Goal: Information Seeking & Learning: Learn about a topic

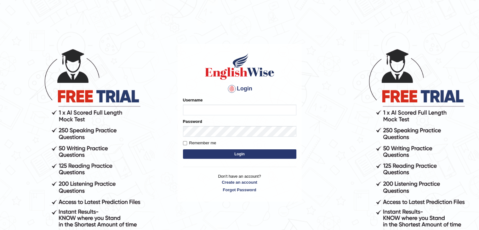
type input "gurvinder_newzealand"
click at [246, 155] on button "Login" at bounding box center [239, 153] width 113 height 9
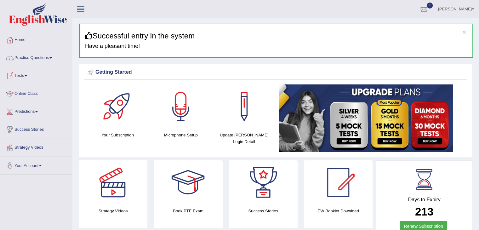
click at [27, 72] on link "Tests" at bounding box center [36, 75] width 72 height 16
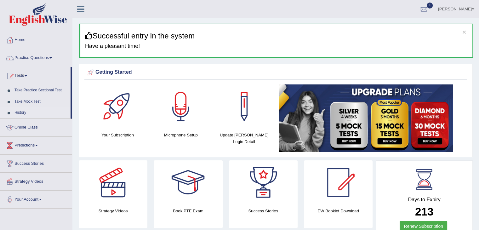
click at [19, 112] on link "History" at bounding box center [41, 112] width 59 height 11
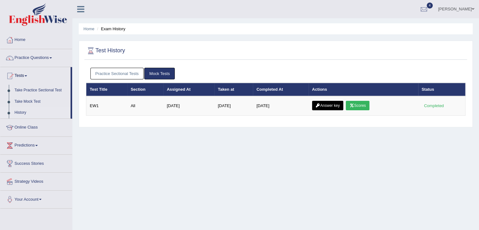
click at [114, 71] on link "Practice Sectional Tests" at bounding box center [116, 74] width 53 height 12
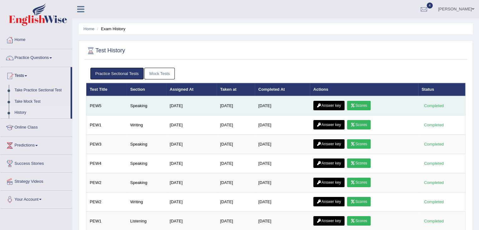
click at [361, 105] on link "Scores" at bounding box center [358, 105] width 23 height 9
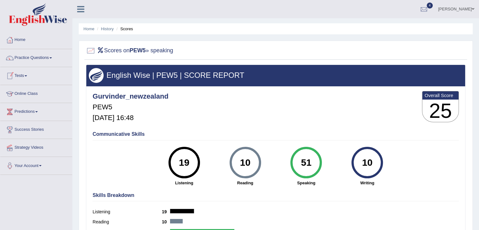
click at [27, 75] on span at bounding box center [26, 75] width 3 height 1
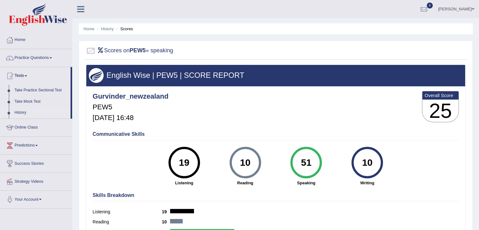
click at [21, 113] on link "History" at bounding box center [41, 112] width 59 height 11
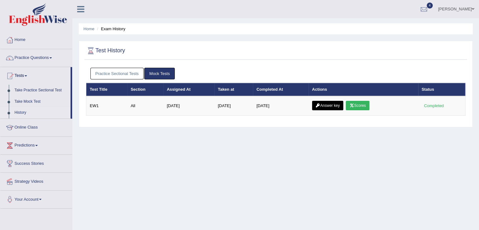
click at [111, 70] on link "Practice Sectional Tests" at bounding box center [116, 74] width 53 height 12
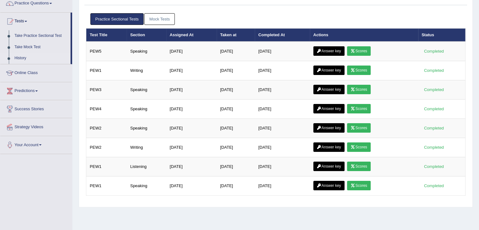
scroll to position [92, 0]
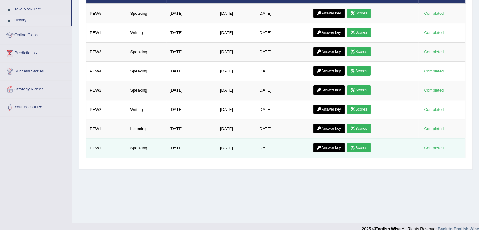
click at [363, 143] on link "Scores" at bounding box center [358, 147] width 23 height 9
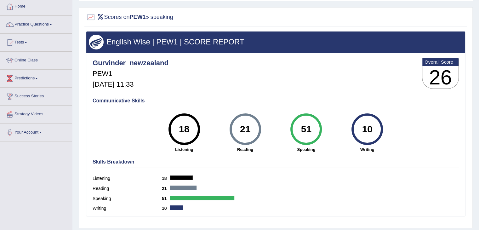
scroll to position [29, 0]
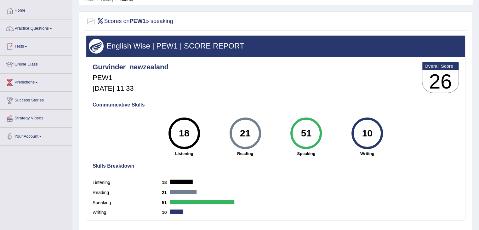
click at [27, 48] on link "Tests" at bounding box center [36, 46] width 72 height 16
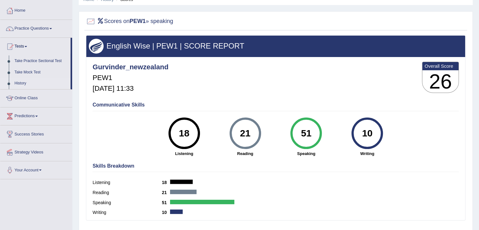
click at [21, 81] on link "History" at bounding box center [41, 83] width 59 height 11
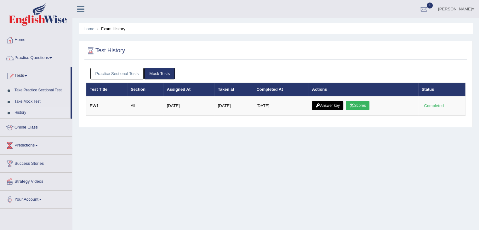
click at [110, 77] on link "Practice Sectional Tests" at bounding box center [116, 74] width 53 height 12
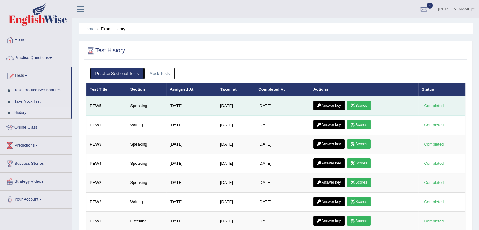
click at [363, 106] on link "Scores" at bounding box center [358, 105] width 23 height 9
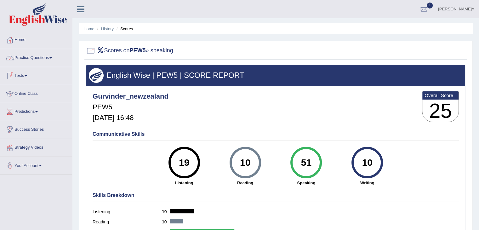
click at [25, 74] on link "Tests" at bounding box center [36, 75] width 72 height 16
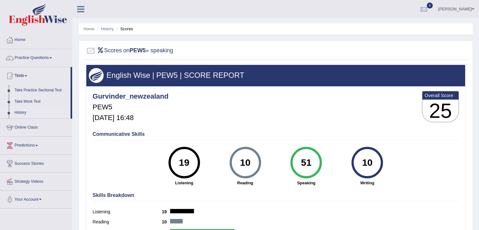
click at [22, 112] on link "History" at bounding box center [41, 112] width 59 height 11
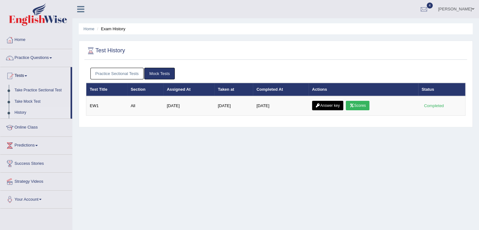
click at [109, 75] on link "Practice Sectional Tests" at bounding box center [116, 74] width 53 height 12
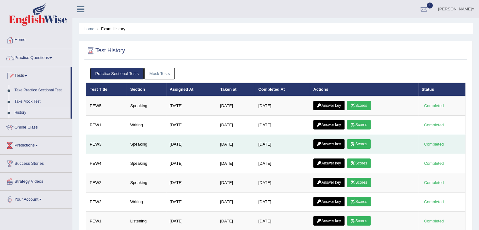
click at [366, 145] on link "Scores" at bounding box center [358, 143] width 23 height 9
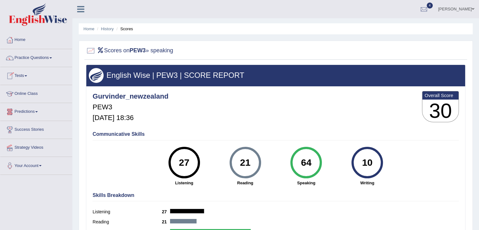
click at [27, 75] on span at bounding box center [26, 75] width 3 height 1
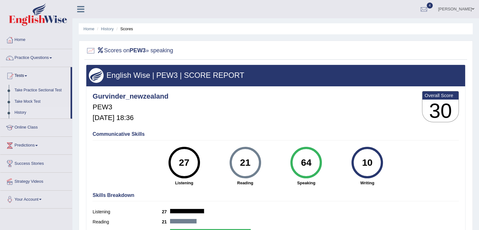
click at [21, 111] on link "History" at bounding box center [41, 112] width 59 height 11
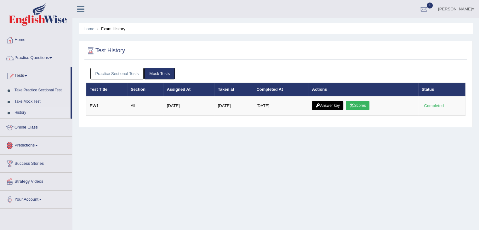
click at [133, 76] on link "Practice Sectional Tests" at bounding box center [116, 74] width 53 height 12
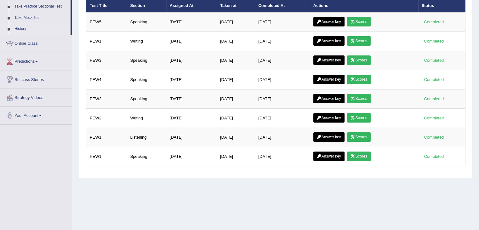
scroll to position [101, 0]
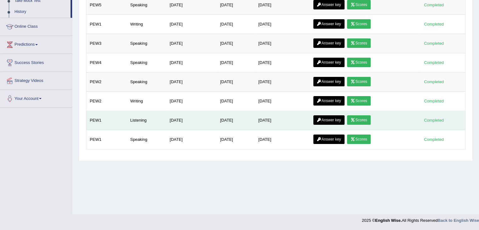
click at [366, 118] on link "Scores" at bounding box center [358, 119] width 23 height 9
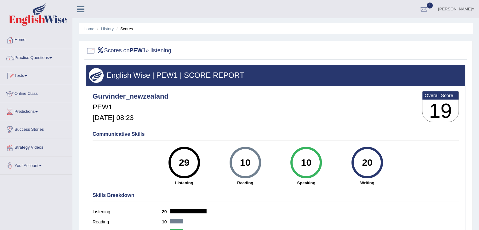
click at [478, 224] on div "Home History Scores Scores on PEW1 » listening English Wise | PEW1 | SCORE REPO…" at bounding box center [275, 157] width 406 height 315
click at [25, 79] on link "Tests" at bounding box center [36, 75] width 72 height 16
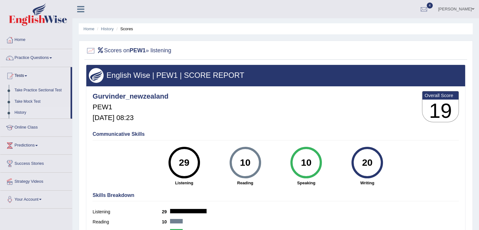
click at [16, 111] on link "History" at bounding box center [41, 112] width 59 height 11
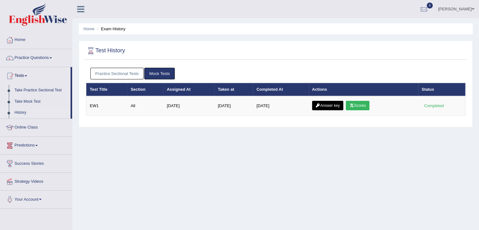
click at [108, 74] on link "Practice Sectional Tests" at bounding box center [116, 74] width 53 height 12
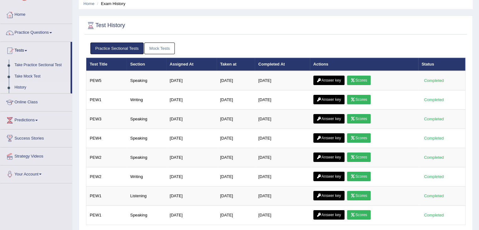
scroll to position [38, 0]
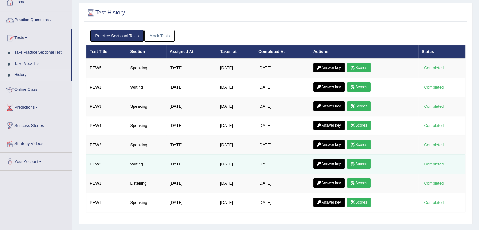
click at [369, 164] on link "Scores" at bounding box center [358, 163] width 23 height 9
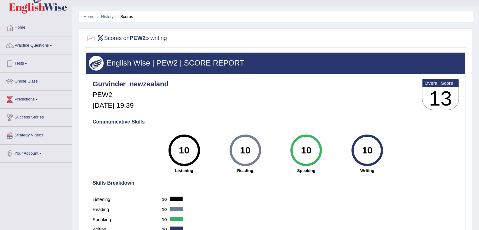
scroll to position [13, 0]
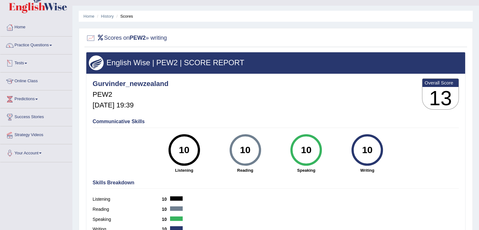
click at [29, 65] on link "Tests" at bounding box center [36, 62] width 72 height 16
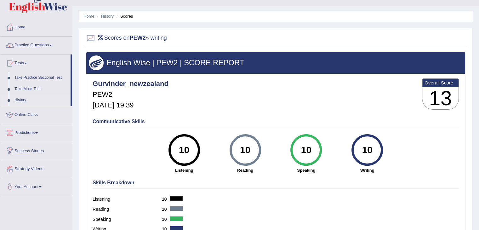
click at [23, 101] on link "History" at bounding box center [41, 99] width 59 height 11
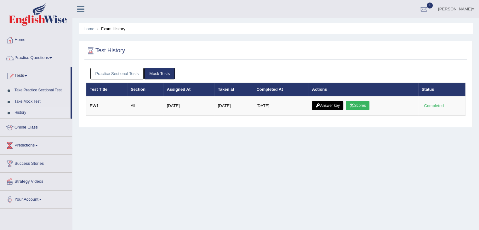
click at [114, 71] on link "Practice Sectional Tests" at bounding box center [116, 74] width 53 height 12
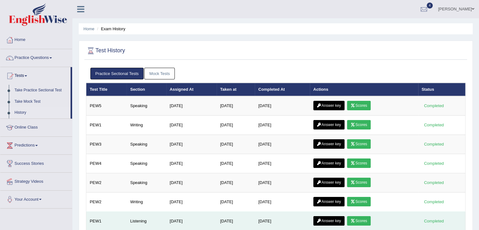
click at [368, 219] on link "Scores" at bounding box center [358, 220] width 23 height 9
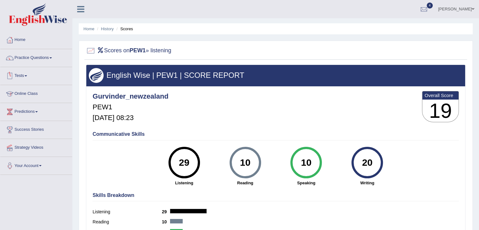
click at [27, 74] on link "Tests" at bounding box center [36, 75] width 72 height 16
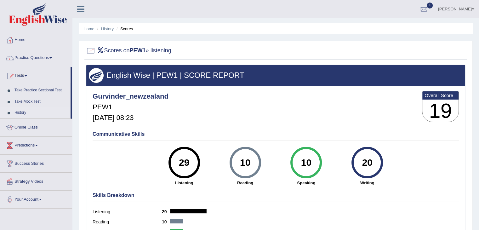
click at [19, 112] on link "History" at bounding box center [41, 112] width 59 height 11
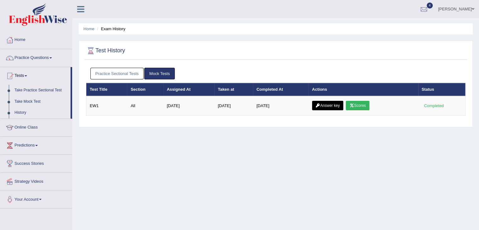
click at [115, 72] on link "Practice Sectional Tests" at bounding box center [116, 74] width 53 height 12
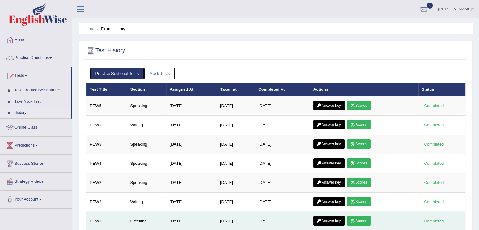
click at [333, 217] on link "Answer key" at bounding box center [328, 220] width 31 height 9
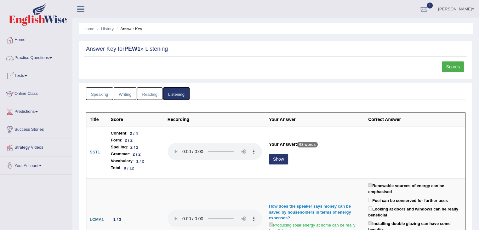
click at [52, 58] on span at bounding box center [50, 57] width 3 height 1
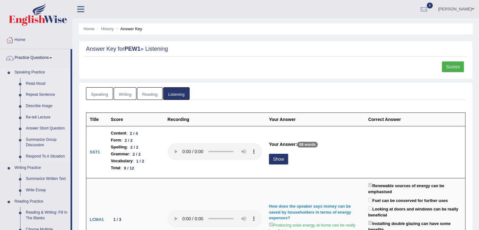
click at [45, 95] on link "Repeat Sentence" at bounding box center [47, 94] width 48 height 11
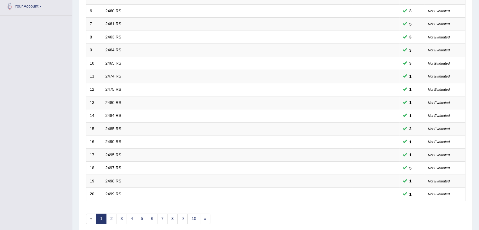
scroll to position [185, 0]
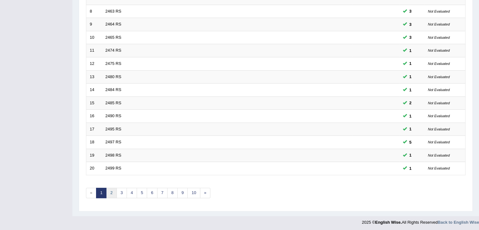
click at [111, 191] on link "2" at bounding box center [111, 193] width 10 height 10
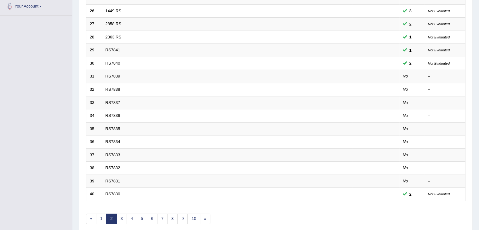
scroll to position [185, 0]
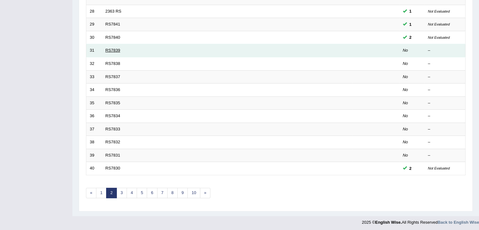
click at [116, 48] on link "RS7839" at bounding box center [112, 50] width 15 height 5
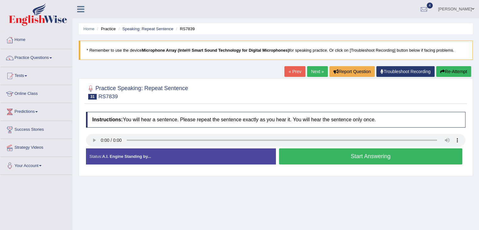
click at [335, 156] on button "Start Answering" at bounding box center [370, 156] width 183 height 16
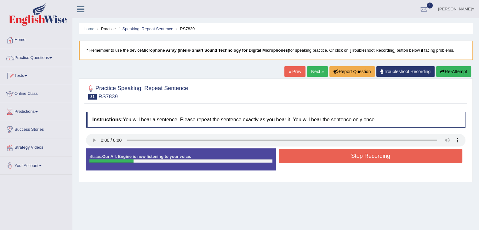
click at [335, 156] on button "Stop Recording" at bounding box center [370, 156] width 183 height 14
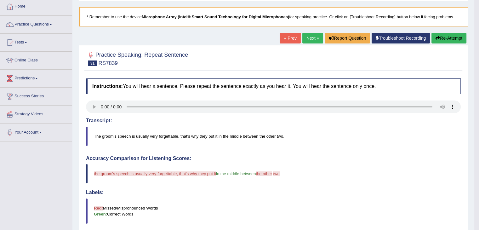
scroll to position [29, 0]
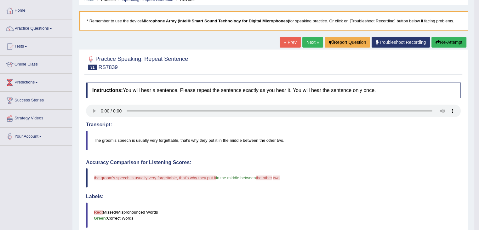
click at [456, 44] on button "Re-Attempt" at bounding box center [448, 42] width 35 height 11
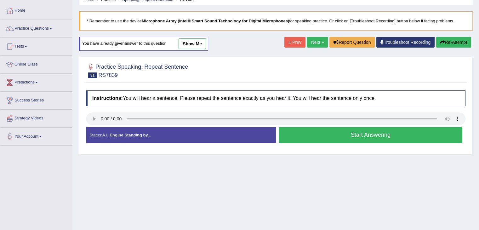
click at [306, 133] on button "Start Answering" at bounding box center [370, 135] width 183 height 16
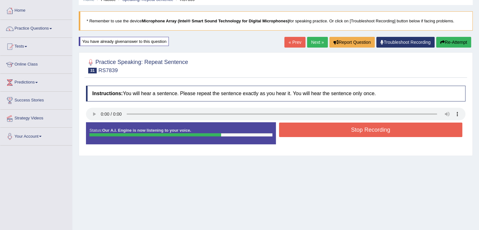
click at [445, 42] on button "Re-Attempt" at bounding box center [453, 42] width 35 height 11
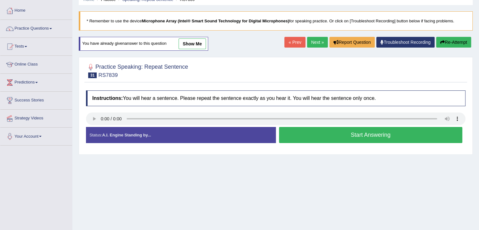
scroll to position [29, 0]
click at [297, 141] on button "Start Answering" at bounding box center [370, 135] width 183 height 16
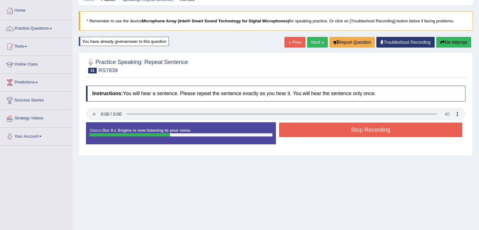
click at [446, 41] on button "Re-Attempt" at bounding box center [453, 42] width 35 height 11
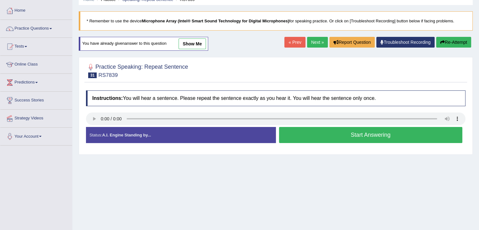
click at [323, 134] on button "Start Answering" at bounding box center [370, 135] width 183 height 16
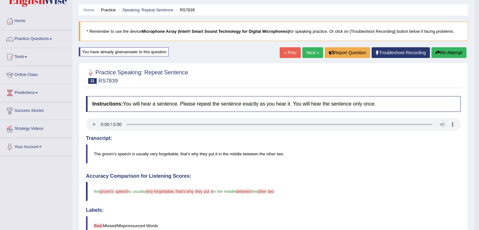
scroll to position [17, 0]
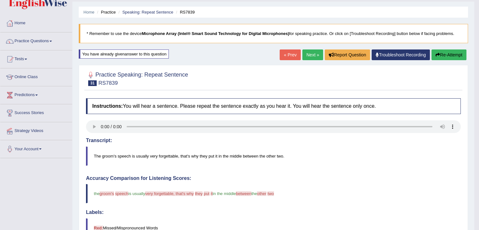
click at [450, 53] on button "Re-Attempt" at bounding box center [448, 54] width 35 height 11
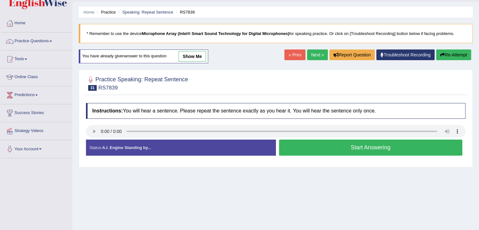
click at [344, 149] on button "Start Answering" at bounding box center [370, 147] width 183 height 16
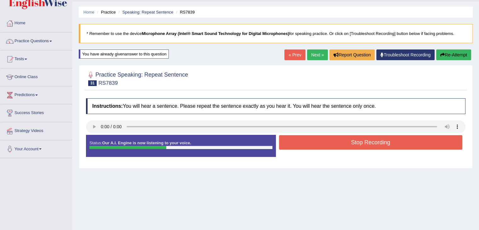
click at [344, 149] on div "Stop Recording" at bounding box center [371, 143] width 190 height 16
click at [344, 146] on button "Stop Recording" at bounding box center [370, 142] width 183 height 14
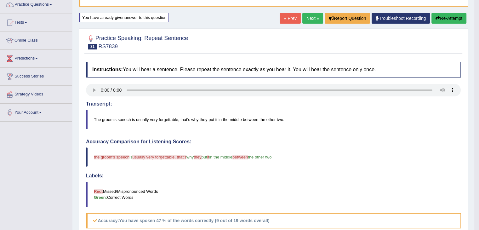
scroll to position [21, 0]
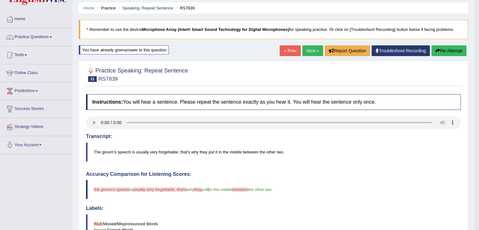
click at [307, 53] on link "Next »" at bounding box center [312, 50] width 21 height 11
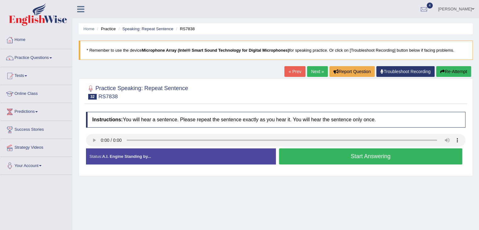
click at [303, 162] on button "Start Answering" at bounding box center [370, 156] width 183 height 16
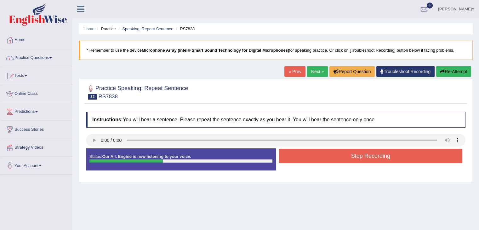
click at [303, 162] on button "Stop Recording" at bounding box center [370, 156] width 183 height 14
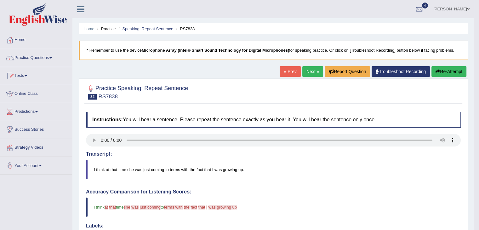
click at [452, 71] on button "Re-Attempt" at bounding box center [448, 71] width 35 height 11
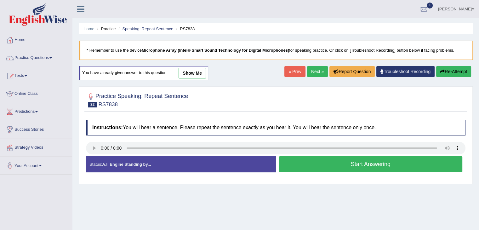
click at [346, 165] on button "Start Answering" at bounding box center [370, 164] width 183 height 16
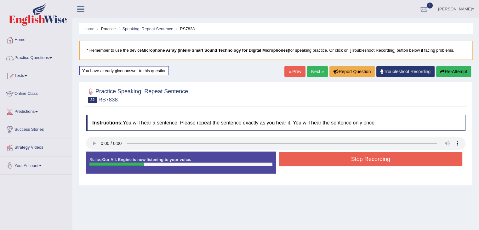
click at [346, 165] on button "Stop Recording" at bounding box center [370, 159] width 183 height 14
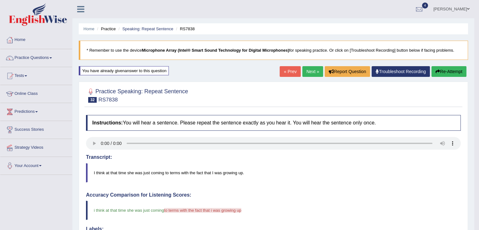
click at [478, 226] on body "Toggle navigation Home Practice Questions Speaking Practice Read Aloud Repeat S…" at bounding box center [239, 115] width 479 height 230
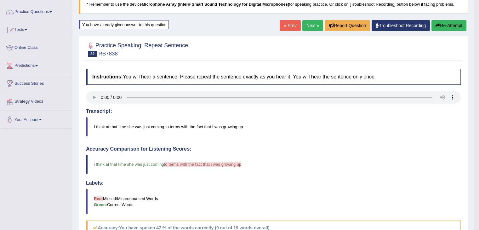
scroll to position [33, 0]
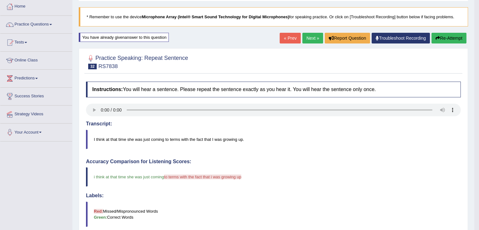
click at [441, 37] on button "Re-Attempt" at bounding box center [448, 38] width 35 height 11
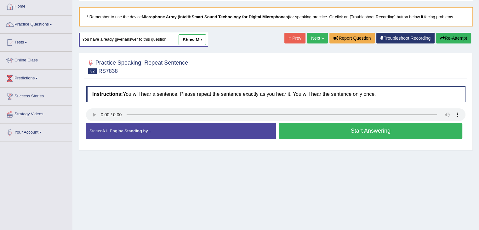
click at [378, 127] on button "Start Answering" at bounding box center [370, 131] width 183 height 16
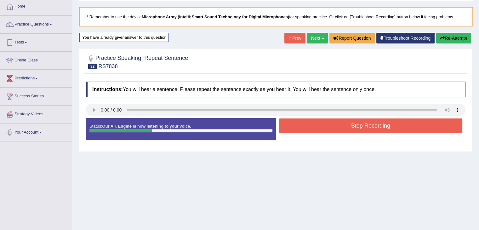
click at [378, 127] on button "Stop Recording" at bounding box center [370, 125] width 183 height 14
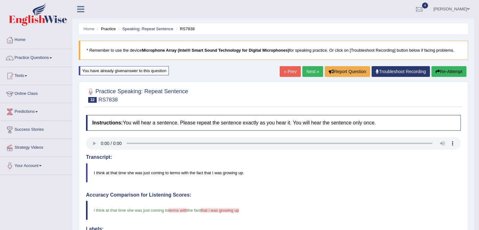
click at [315, 73] on link "Next »" at bounding box center [312, 71] width 21 height 11
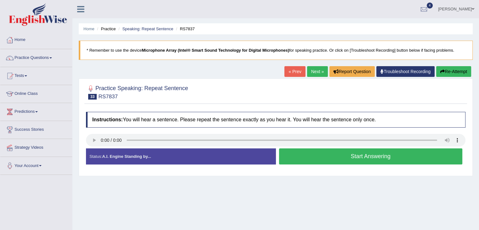
click at [314, 158] on button "Start Answering" at bounding box center [370, 156] width 183 height 16
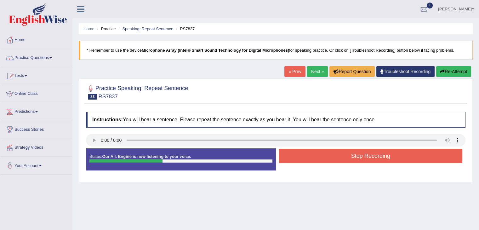
click at [314, 158] on button "Stop Recording" at bounding box center [370, 156] width 183 height 14
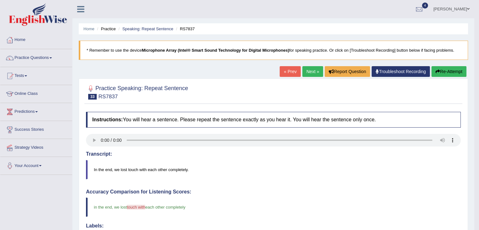
click at [450, 71] on button "Re-Attempt" at bounding box center [448, 71] width 35 height 11
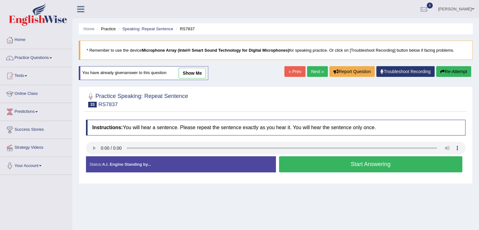
click at [345, 162] on button "Start Answering" at bounding box center [370, 164] width 183 height 16
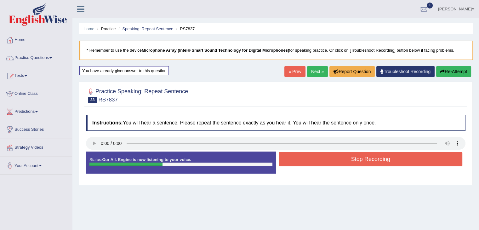
click at [345, 162] on button "Stop Recording" at bounding box center [370, 159] width 183 height 14
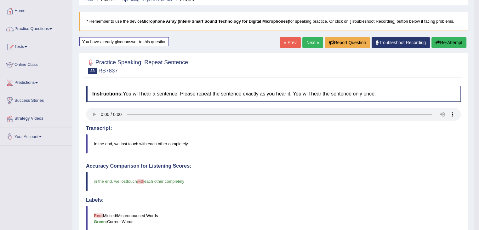
scroll to position [13, 0]
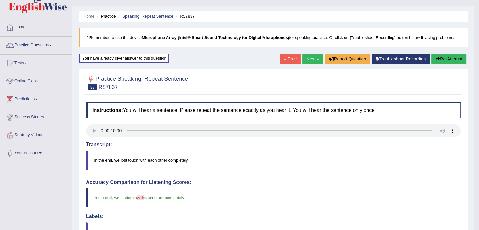
click at [309, 61] on link "Next »" at bounding box center [312, 58] width 21 height 11
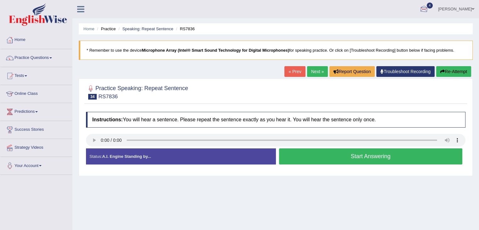
click at [428, 10] on div at bounding box center [423, 9] width 9 height 9
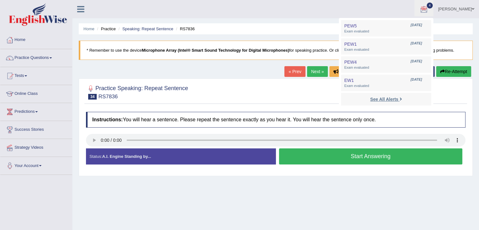
click at [398, 99] on strong "See All Alerts" at bounding box center [384, 99] width 28 height 5
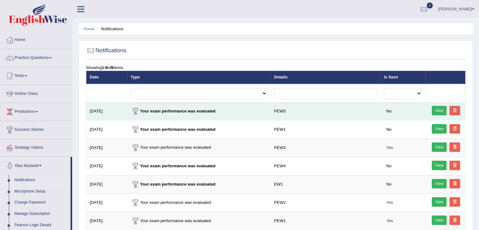
click at [442, 108] on link "View" at bounding box center [438, 110] width 15 height 9
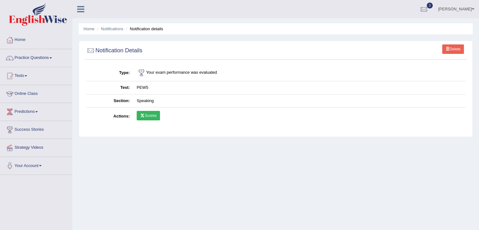
click at [153, 115] on link "Scores" at bounding box center [148, 115] width 23 height 9
click at [445, 51] on span at bounding box center [447, 49] width 4 height 4
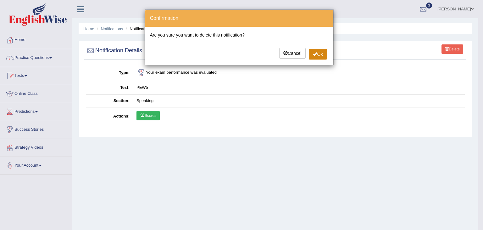
click at [318, 58] on button "Ok" at bounding box center [318, 54] width 18 height 11
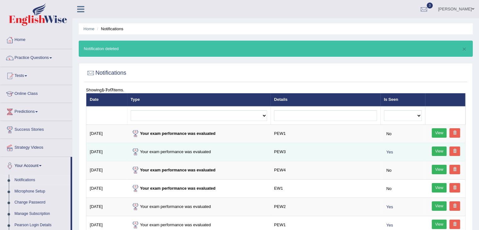
click at [439, 152] on link "View" at bounding box center [438, 150] width 15 height 9
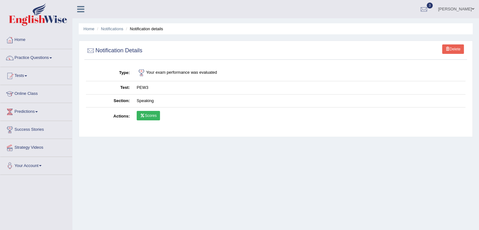
click at [148, 115] on link "Scores" at bounding box center [148, 115] width 23 height 9
click at [446, 47] on span at bounding box center [447, 49] width 4 height 4
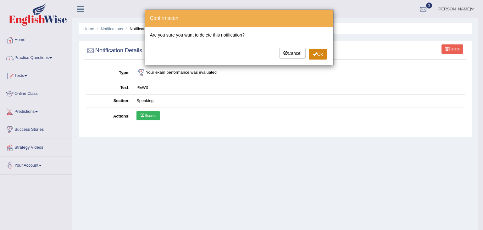
click at [314, 54] on span at bounding box center [315, 54] width 4 height 4
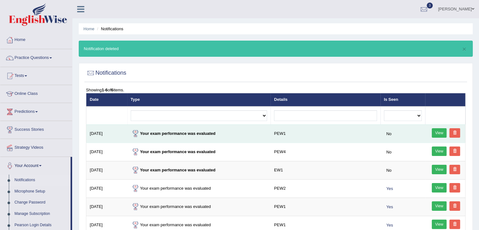
click at [456, 132] on span at bounding box center [455, 133] width 4 height 4
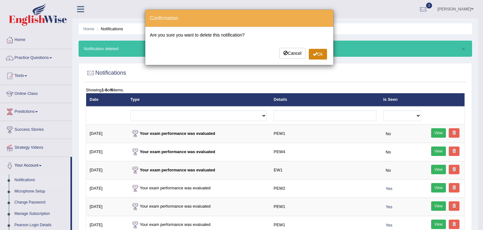
click at [322, 55] on button "Ok" at bounding box center [318, 54] width 18 height 11
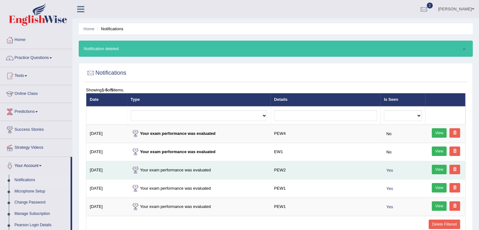
click at [434, 169] on link "View" at bounding box center [438, 169] width 15 height 9
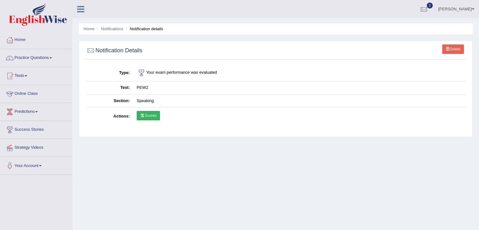
click at [156, 111] on link "Scores" at bounding box center [148, 115] width 23 height 9
click at [445, 49] on span at bounding box center [447, 49] width 4 height 4
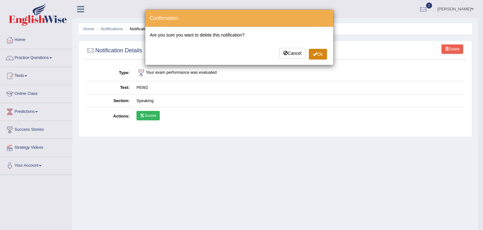
click at [320, 53] on button "Ok" at bounding box center [318, 54] width 18 height 11
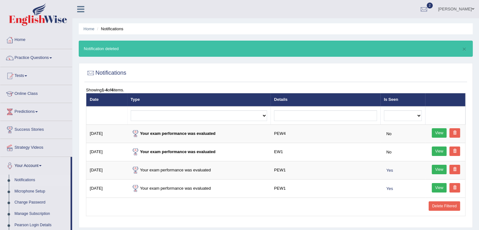
click at [448, 204] on link "Delete Filtered" at bounding box center [443, 205] width 31 height 9
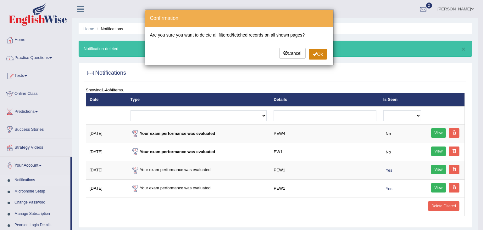
click at [318, 52] on button "Ok" at bounding box center [318, 54] width 18 height 11
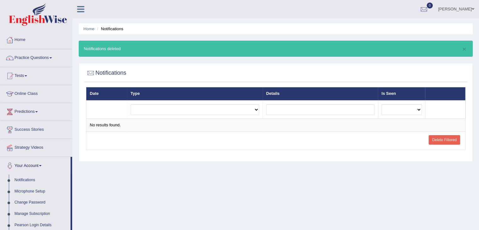
click at [444, 141] on link "Delete Filtered" at bounding box center [443, 139] width 31 height 9
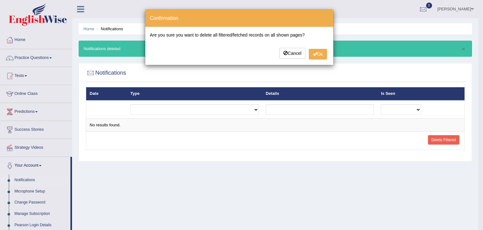
click at [321, 59] on div "Cancel Ok" at bounding box center [239, 54] width 179 height 12
click at [320, 56] on button "Ok" at bounding box center [318, 54] width 18 height 11
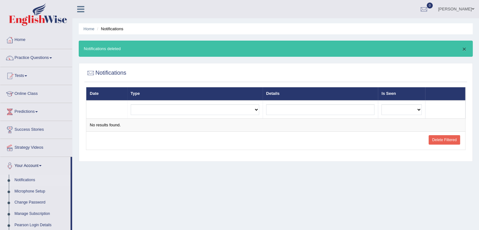
click at [464, 48] on button "×" at bounding box center [464, 49] width 4 height 7
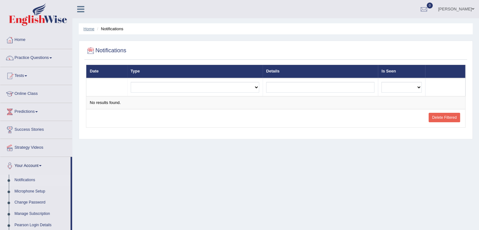
click at [86, 30] on link "Home" at bounding box center [88, 28] width 11 height 5
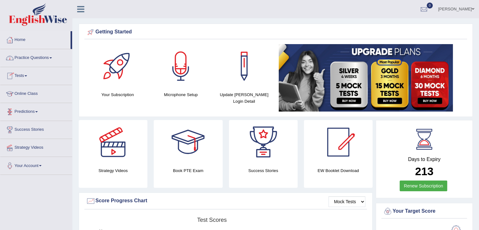
click at [27, 75] on span at bounding box center [26, 75] width 3 height 1
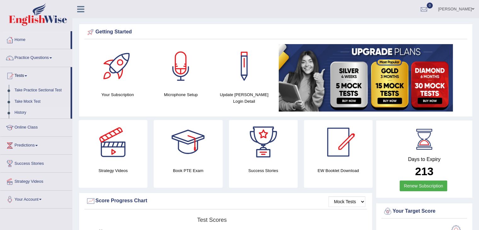
click at [20, 111] on link "History" at bounding box center [41, 112] width 59 height 11
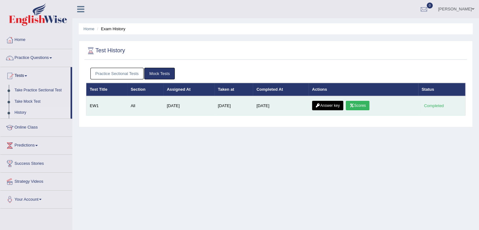
click at [353, 106] on icon at bounding box center [351, 106] width 5 height 4
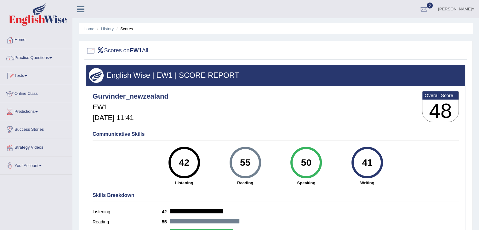
click at [52, 59] on link "Practice Questions" at bounding box center [36, 57] width 72 height 16
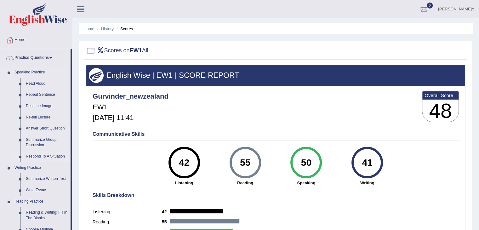
click at [50, 156] on link "Respond To A Situation" at bounding box center [47, 156] width 48 height 11
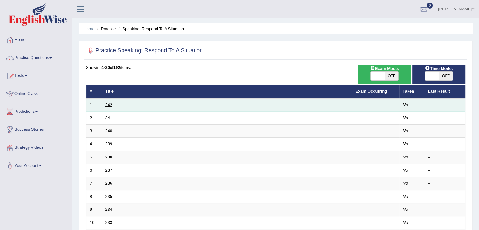
click at [110, 104] on link "242" at bounding box center [108, 104] width 7 height 5
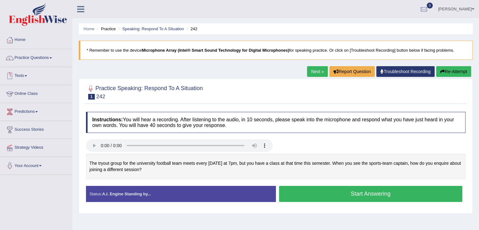
click at [25, 75] on link "Tests" at bounding box center [36, 75] width 72 height 16
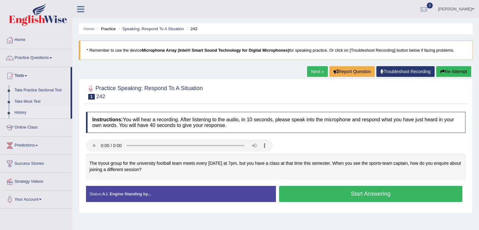
click at [22, 113] on link "History" at bounding box center [41, 112] width 59 height 11
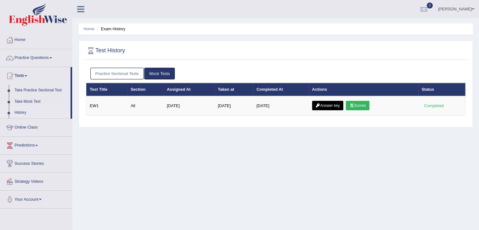
click at [24, 113] on link "History" at bounding box center [41, 112] width 59 height 11
click at [124, 71] on link "Practice Sectional Tests" at bounding box center [116, 74] width 53 height 12
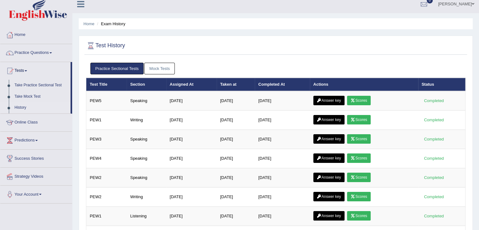
scroll to position [7, 0]
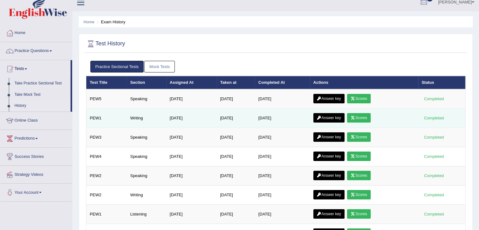
click at [355, 116] on icon at bounding box center [352, 118] width 5 height 4
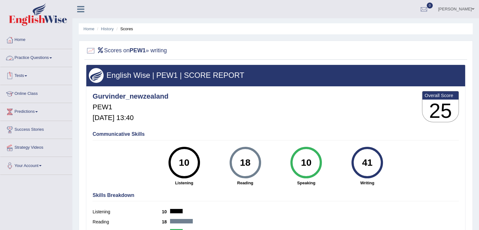
click at [25, 75] on link "Tests" at bounding box center [36, 75] width 72 height 16
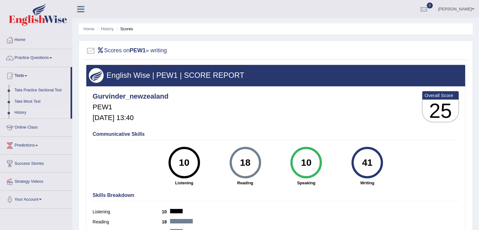
click at [20, 111] on link "History" at bounding box center [41, 112] width 59 height 11
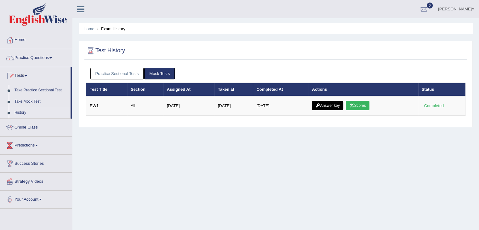
click at [110, 75] on link "Practice Sectional Tests" at bounding box center [116, 74] width 53 height 12
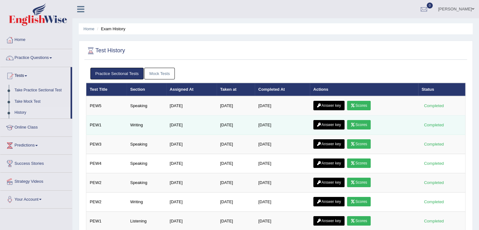
click at [360, 122] on link "Scores" at bounding box center [358, 124] width 23 height 9
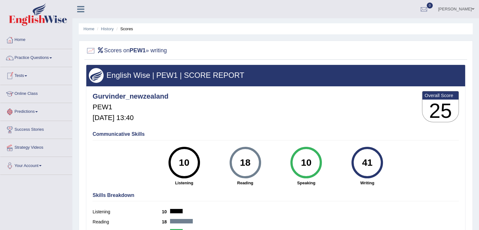
click at [28, 74] on link "Tests" at bounding box center [36, 75] width 72 height 16
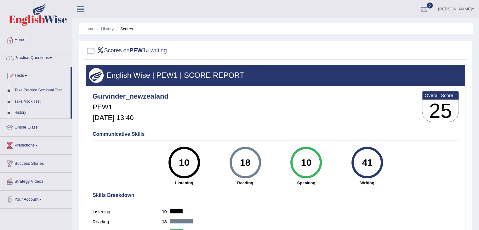
click at [22, 114] on link "History" at bounding box center [41, 112] width 59 height 11
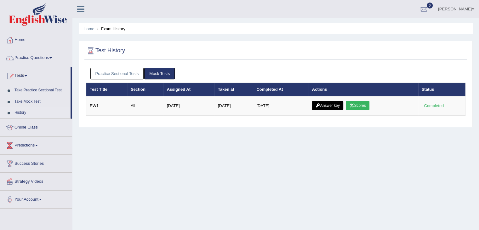
click at [104, 76] on link "Practice Sectional Tests" at bounding box center [116, 74] width 53 height 12
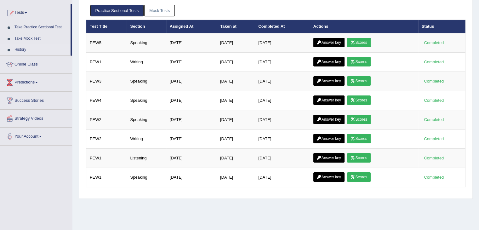
scroll to position [101, 0]
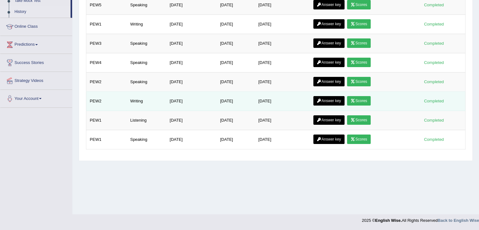
click at [359, 97] on link "Scores" at bounding box center [358, 100] width 23 height 9
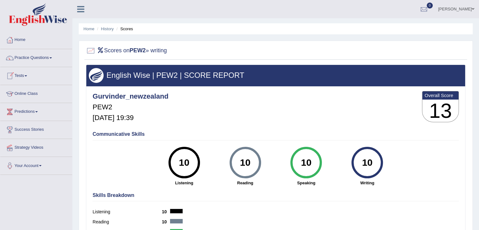
click at [24, 76] on link "Tests" at bounding box center [36, 75] width 72 height 16
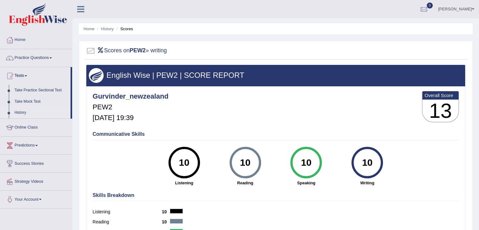
click at [19, 112] on link "History" at bounding box center [41, 112] width 59 height 11
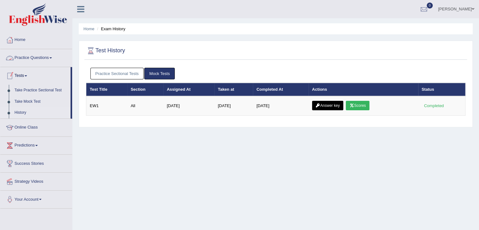
click at [50, 57] on link "Practice Questions" at bounding box center [36, 57] width 72 height 16
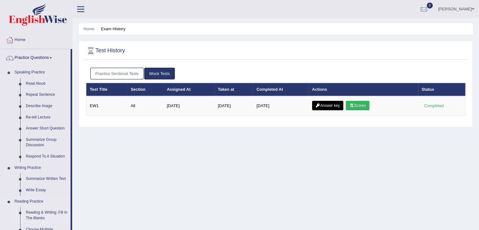
click at [48, 215] on link "Reading & Writing: Fill In The Blanks" at bounding box center [47, 215] width 48 height 17
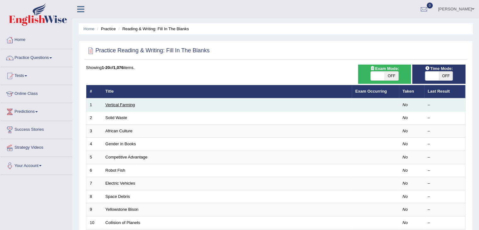
click at [122, 103] on link "Vertical Farming" at bounding box center [120, 104] width 30 height 5
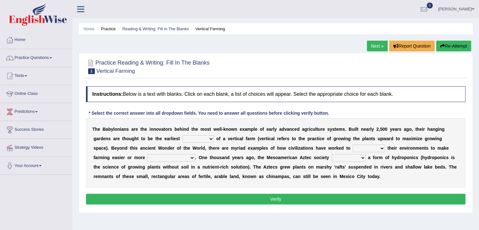
click at [211, 138] on select "prototype failure discredit protocol" at bounding box center [197, 139] width 31 height 8
select select "protocol"
click at [182, 135] on select "prototype failure discredit protocol" at bounding box center [197, 139] width 31 height 8
click at [383, 148] on select "manipulate escape respect disarrange" at bounding box center [368, 148] width 32 height 8
select select "manipulate"
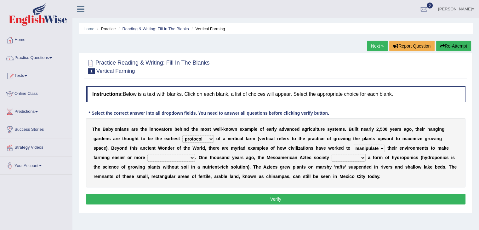
click at [352, 144] on select "manipulate escape respect disarrange" at bounding box center [368, 148] width 32 height 8
click at [194, 156] on select "productive constructive connective counterproductive" at bounding box center [171, 158] width 48 height 8
select select "productive"
click at [147, 154] on select "productive constructive connective counterproductive" at bounding box center [171, 158] width 48 height 8
click at [363, 157] on select "domineered volunteered pioneered engineered" at bounding box center [348, 158] width 34 height 8
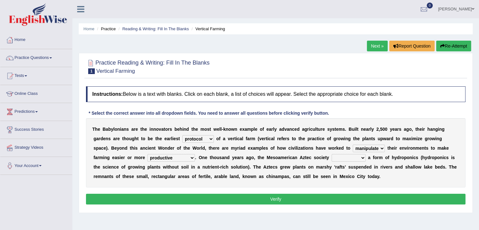
select select "volunteered"
click at [331, 154] on select "domineered volunteered pioneered engineered" at bounding box center [348, 158] width 34 height 8
click at [305, 202] on button "Verify" at bounding box center [275, 199] width 379 height 11
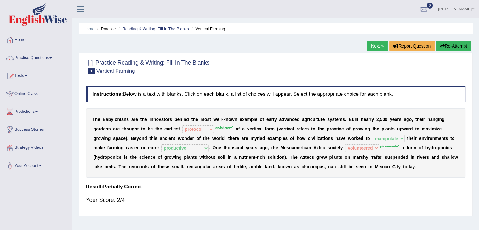
click at [376, 47] on link "Next »" at bounding box center [377, 46] width 21 height 11
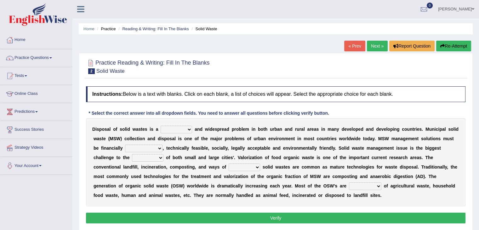
click at [189, 130] on select "slanting stinging stalling shafting" at bounding box center [175, 130] width 31 height 8
select select "stinging"
click at [160, 126] on select "slanting stinging stalling shafting" at bounding box center [175, 130] width 31 height 8
click at [180, 155] on b "h" at bounding box center [180, 157] width 3 height 5
click at [159, 148] on select "unattainable sustainable objectionable treasonable" at bounding box center [143, 148] width 37 height 8
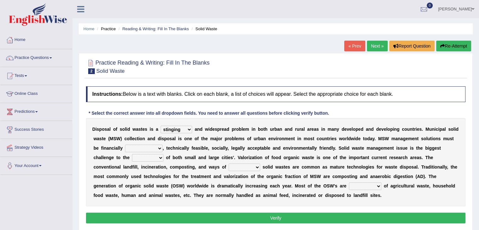
select select "sustainable"
click at [125, 144] on select "unattainable sustainable objectionable treasonable" at bounding box center [143, 148] width 37 height 8
click at [161, 156] on select "plants culture authorities history" at bounding box center [147, 158] width 31 height 8
select select "authorities"
click at [132, 154] on select "plants culture authorities history" at bounding box center [147, 158] width 31 height 8
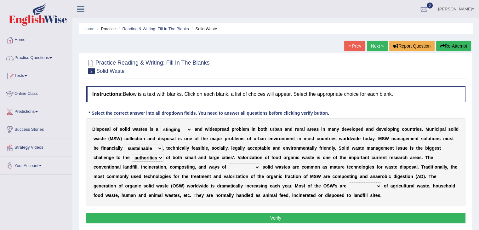
click at [256, 169] on select "reserving preserving deserving handling" at bounding box center [243, 167] width 31 height 8
select select "handling"
click at [228, 163] on select "reserving preserving deserving handling" at bounding box center [243, 167] width 31 height 8
click at [378, 187] on select "composed disposed composing disposing" at bounding box center [365, 186] width 32 height 8
select select "disposing"
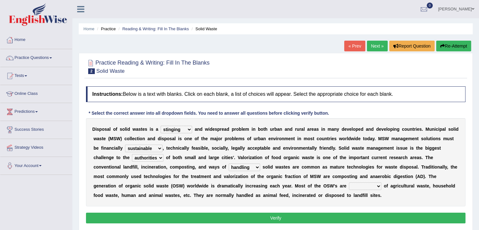
click at [349, 182] on select "composed disposed composing disposing" at bounding box center [365, 186] width 32 height 8
click at [310, 219] on button "Verify" at bounding box center [275, 217] width 379 height 11
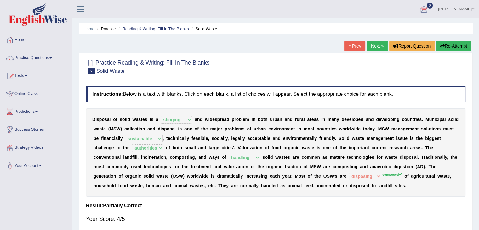
click at [378, 45] on link "Next »" at bounding box center [377, 46] width 21 height 11
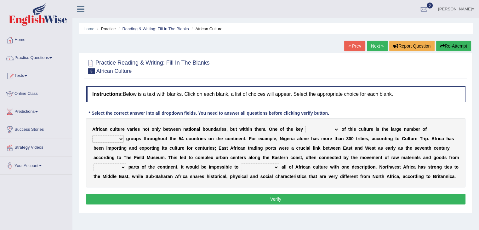
click at [335, 128] on select "conjectures features issues doubts" at bounding box center [322, 130] width 34 height 8
select select "features"
click at [305, 126] on select "conjectures features issues doubts" at bounding box center [322, 130] width 34 height 8
click at [121, 140] on select "ethic ethnic eugenic epic" at bounding box center [107, 139] width 31 height 8
select select "ethnic"
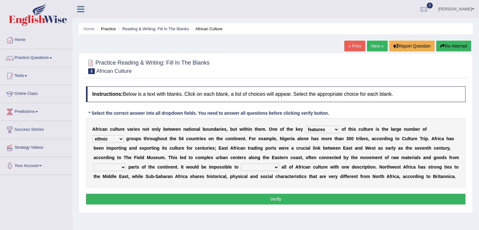
click at [92, 135] on select "ethic ethnic eugenic epic" at bounding box center [107, 139] width 31 height 8
click at [123, 166] on select "forelocked interlocked unlocked landlocked" at bounding box center [109, 167] width 32 height 8
select select "forelocked"
click at [93, 163] on select "forelocked interlocked unlocked landlocked" at bounding box center [109, 167] width 32 height 8
click at [276, 166] on select "characterize conceptualize symbolize synthesize" at bounding box center [260, 167] width 38 height 8
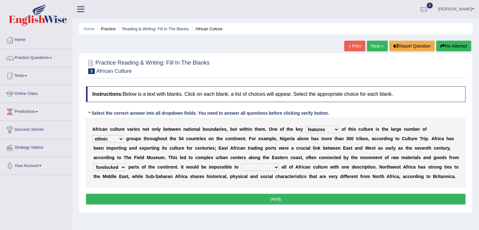
select select "symbolize"
click at [241, 163] on select "characterize conceptualize symbolize synthesize" at bounding box center [260, 167] width 38 height 8
click at [267, 196] on button "Verify" at bounding box center [275, 199] width 379 height 11
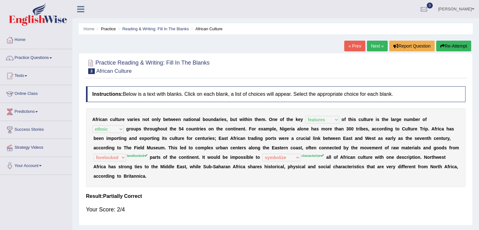
click at [375, 47] on link "Next »" at bounding box center [377, 46] width 21 height 11
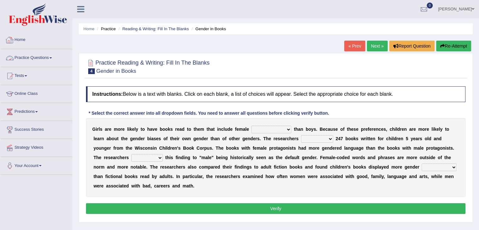
click at [52, 57] on span at bounding box center [50, 57] width 3 height 1
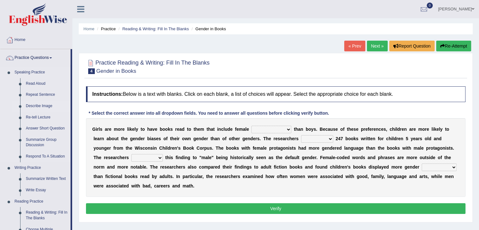
click at [38, 107] on link "Describe Image" at bounding box center [47, 105] width 48 height 11
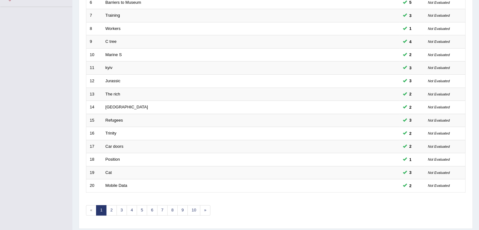
scroll to position [185, 0]
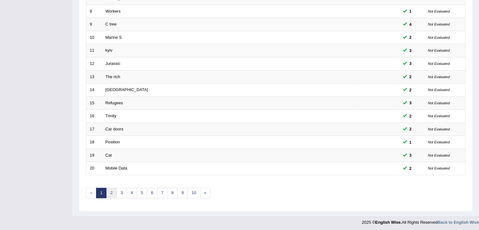
click at [111, 189] on link "2" at bounding box center [111, 193] width 10 height 10
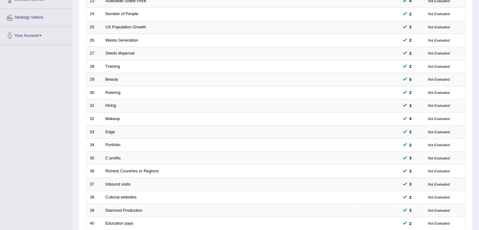
scroll to position [185, 0]
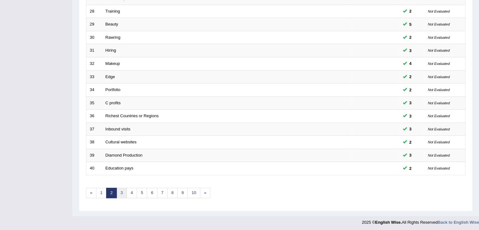
click at [121, 192] on link "3" at bounding box center [121, 193] width 10 height 10
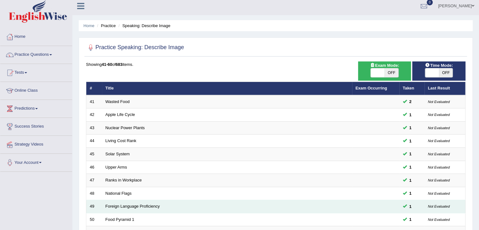
scroll to position [1, 0]
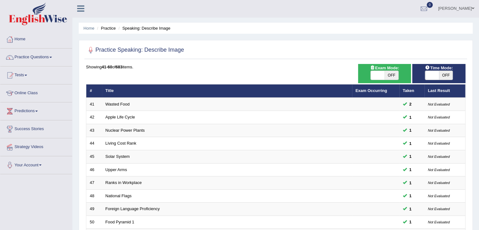
drag, startPoint x: 477, startPoint y: 221, endPoint x: 481, endPoint y: 225, distance: 6.2
click at [478, 225] on html "Toggle navigation Home Practice Questions Speaking Practice Read Aloud Repeat S…" at bounding box center [239, 114] width 479 height 230
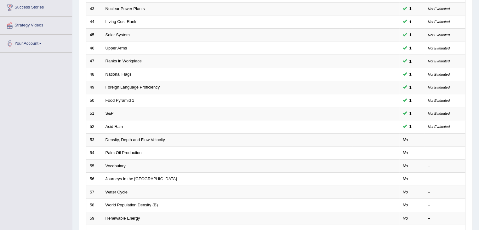
scroll to position [127, 0]
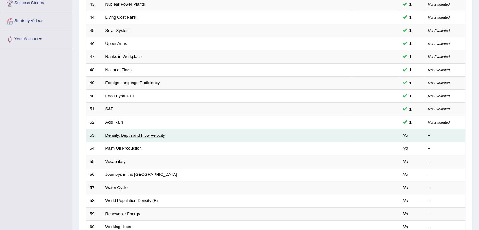
click at [144, 135] on link "Density, Depth and Flow Velocity" at bounding box center [134, 135] width 59 height 5
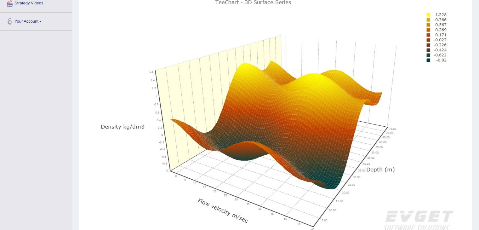
scroll to position [138, 0]
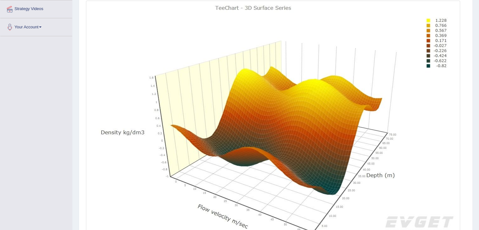
click at [434, 218] on img at bounding box center [272, 121] width 371 height 239
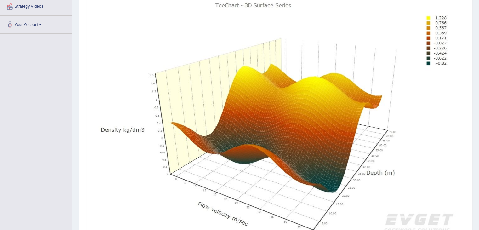
scroll to position [140, 0]
